Goal: Transaction & Acquisition: Purchase product/service

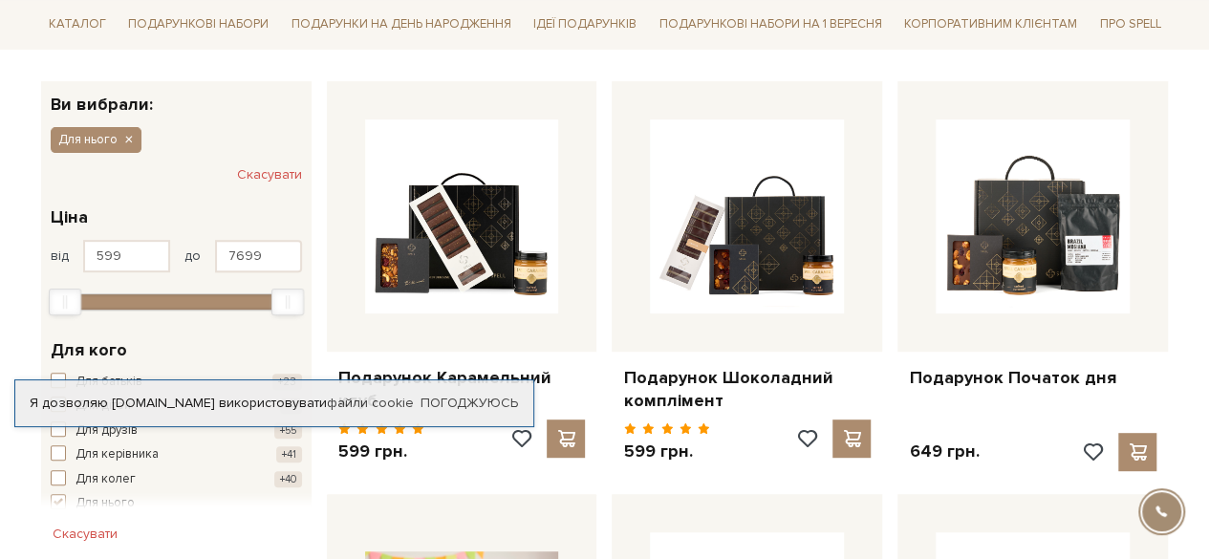
scroll to position [287, 0]
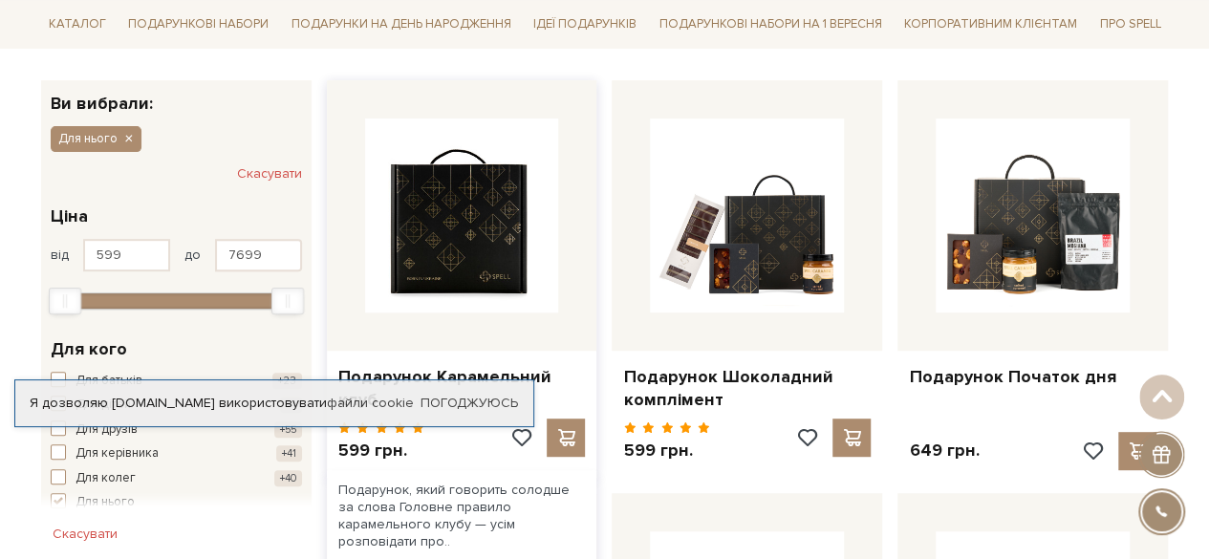
click at [395, 133] on img at bounding box center [462, 215] width 194 height 194
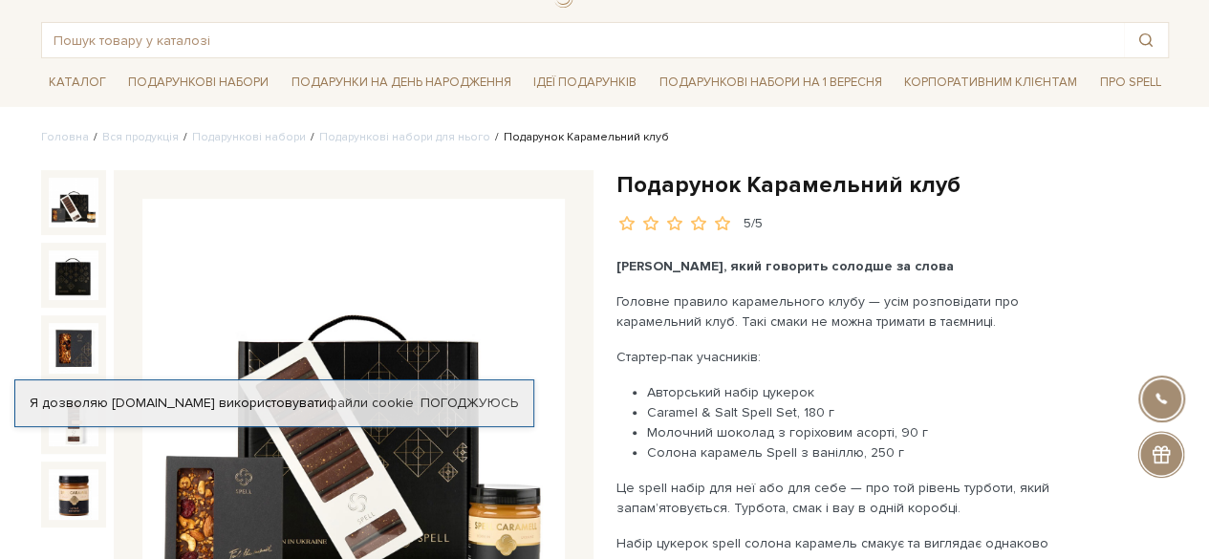
scroll to position [287, 0]
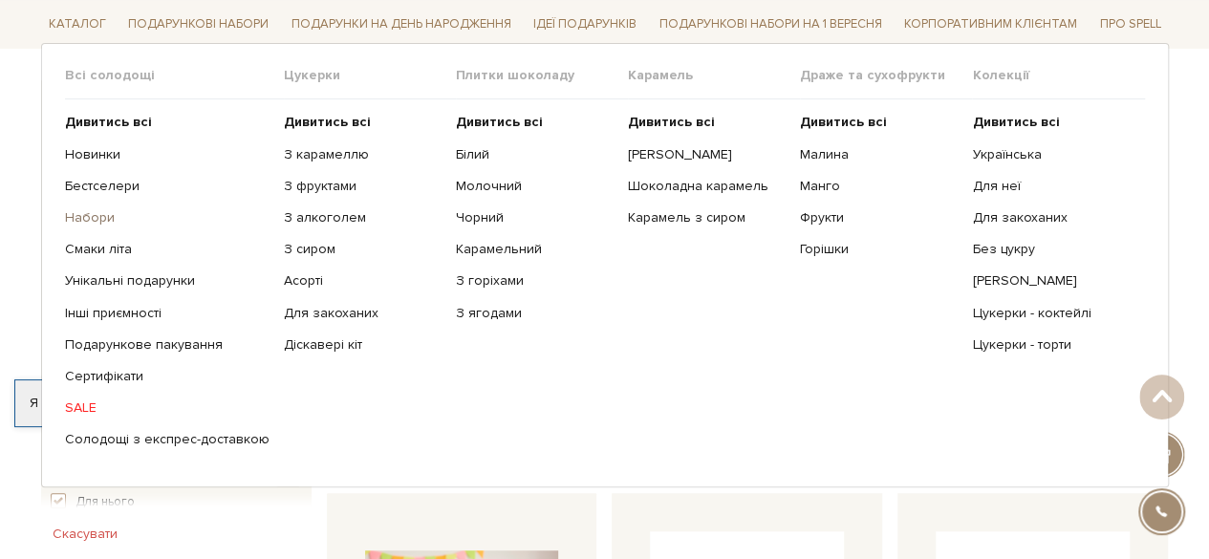
click at [109, 215] on link "Набори" at bounding box center [167, 217] width 204 height 17
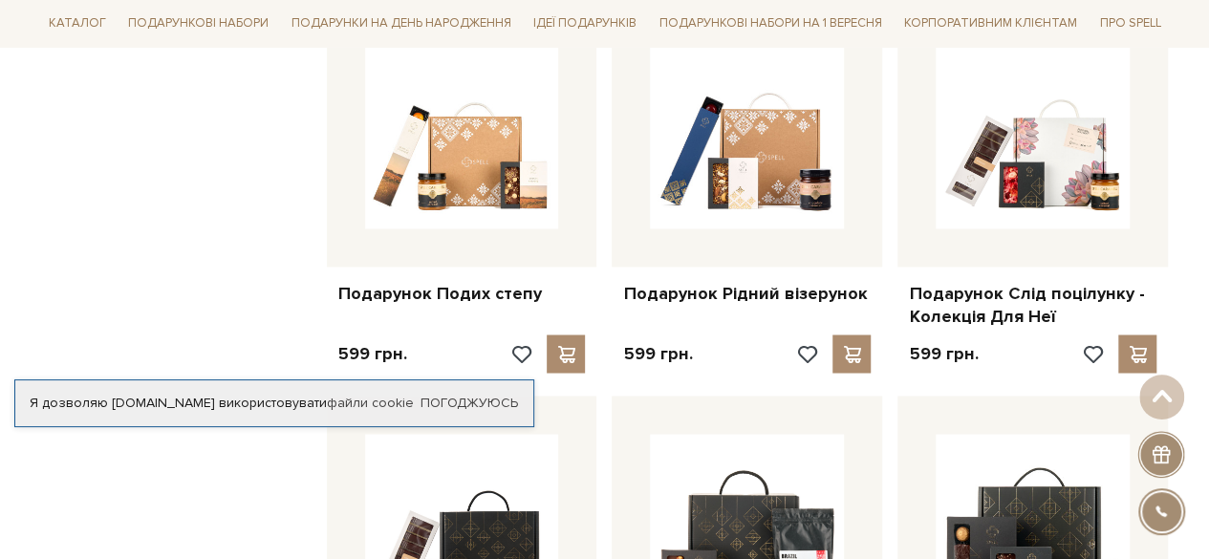
scroll to position [1624, 0]
